Goal: Transaction & Acquisition: Obtain resource

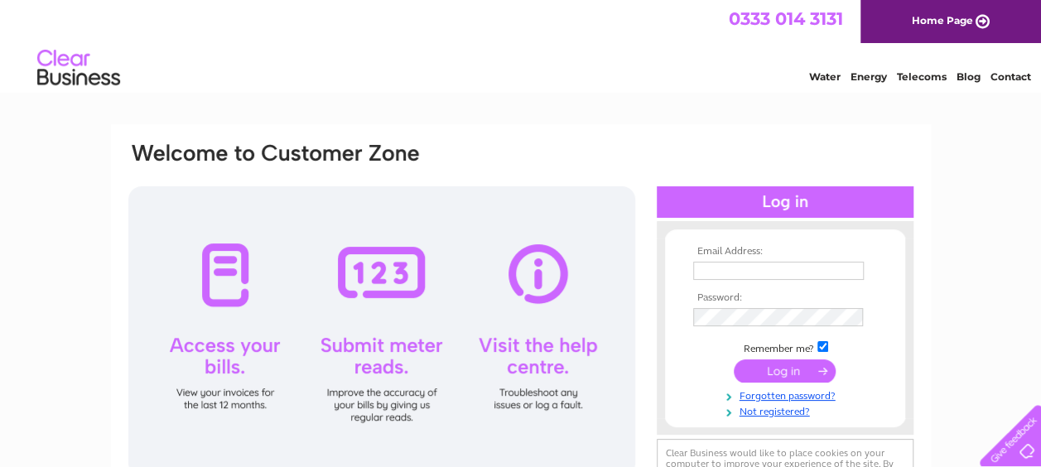
type input "[EMAIL_ADDRESS][DOMAIN_NAME]"
click at [787, 365] on input "submit" at bounding box center [784, 370] width 102 height 23
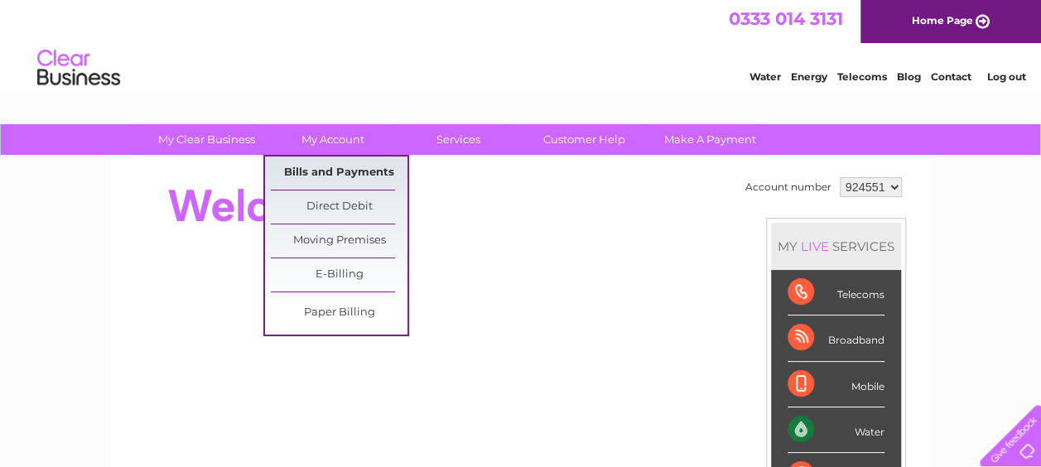
click at [320, 165] on link "Bills and Payments" at bounding box center [339, 172] width 137 height 33
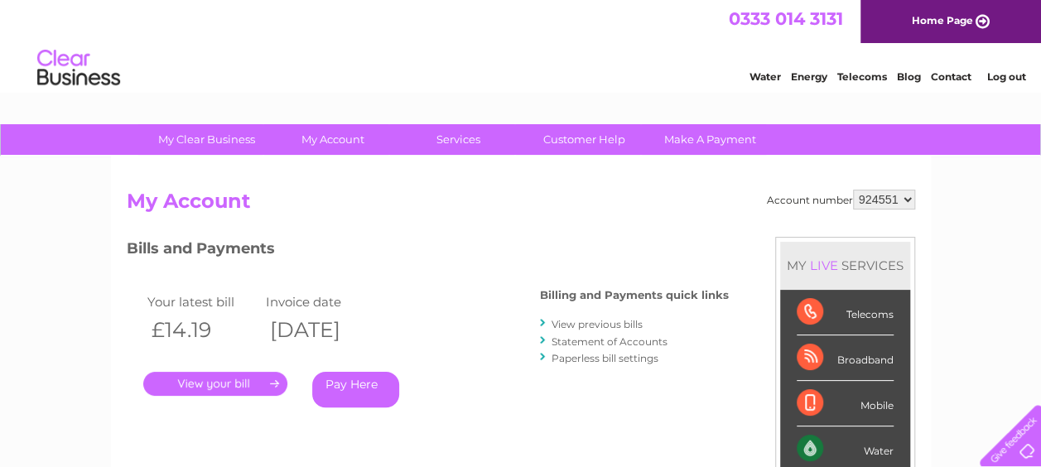
click at [256, 381] on link "." at bounding box center [215, 384] width 144 height 24
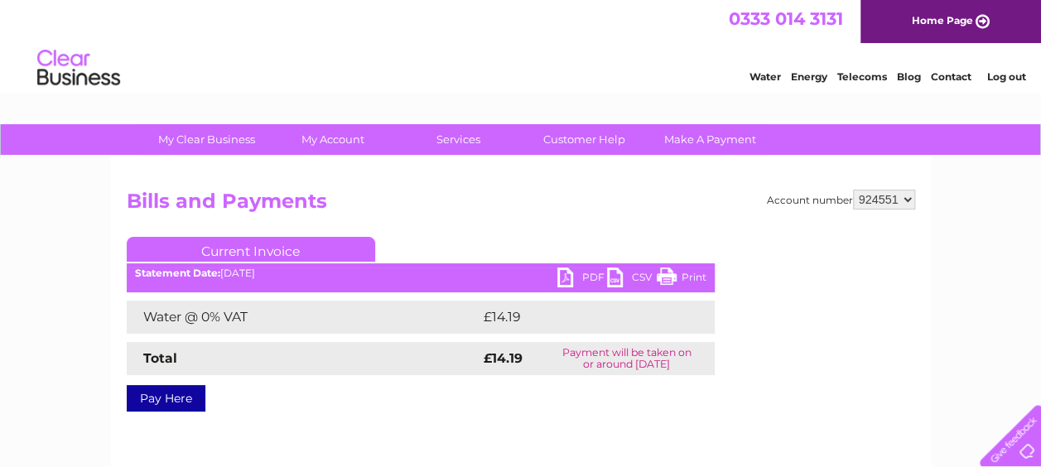
click at [569, 276] on link "PDF" at bounding box center [582, 279] width 50 height 24
